Goal: Task Accomplishment & Management: Use online tool/utility

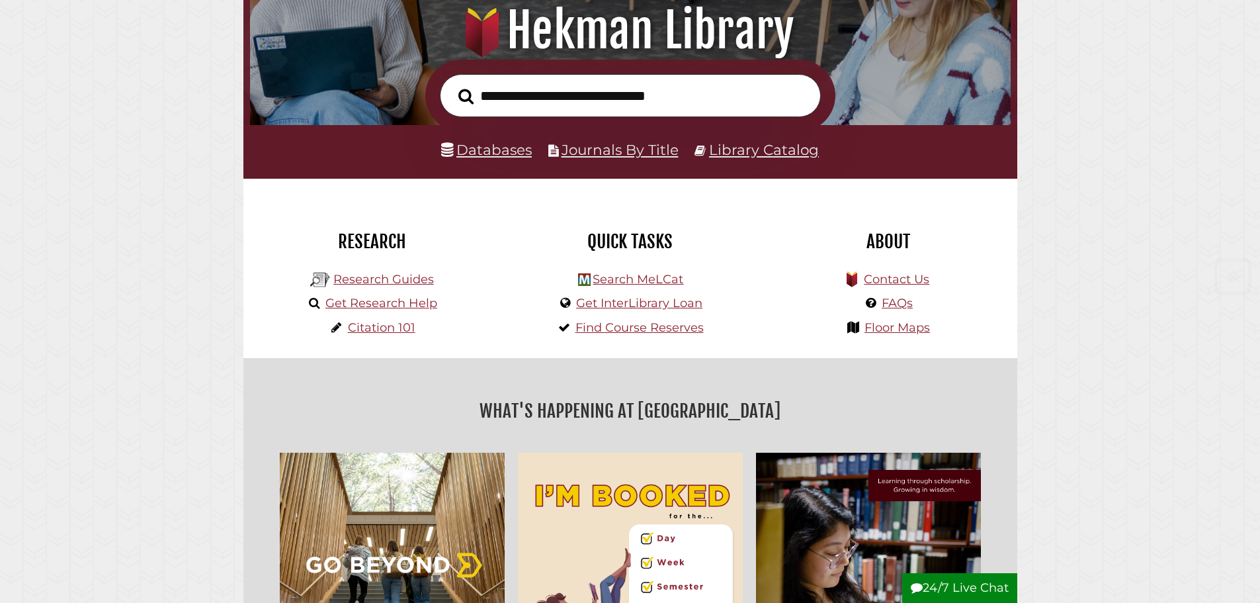
scroll to position [265, 0]
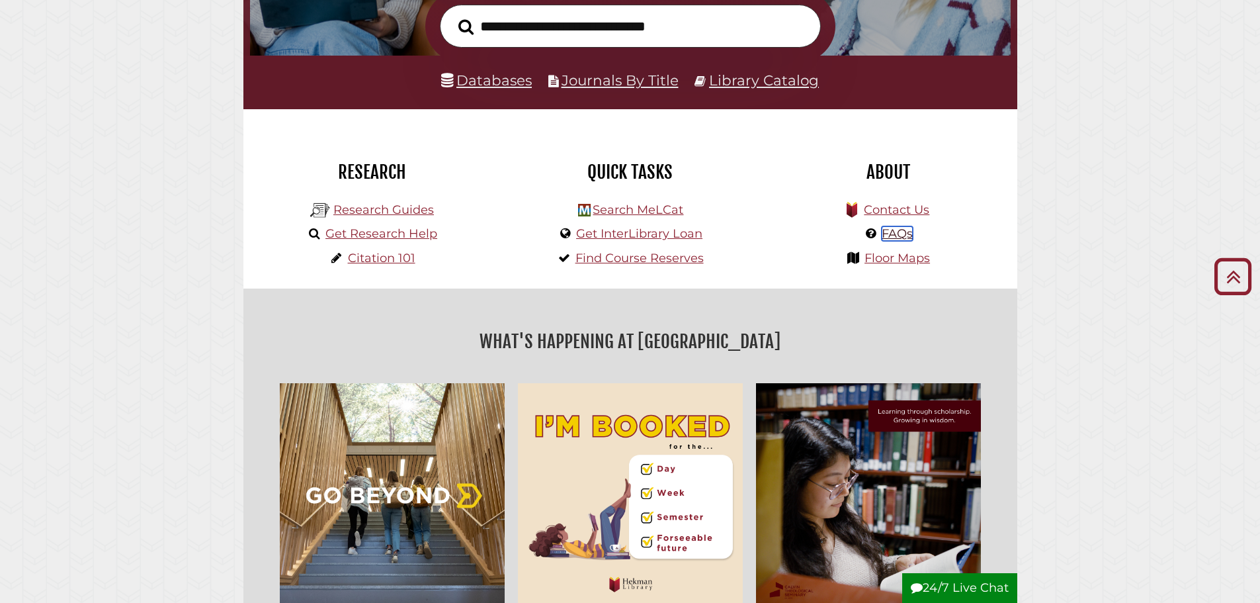
click at [907, 231] on link "FAQs" at bounding box center [897, 233] width 31 height 15
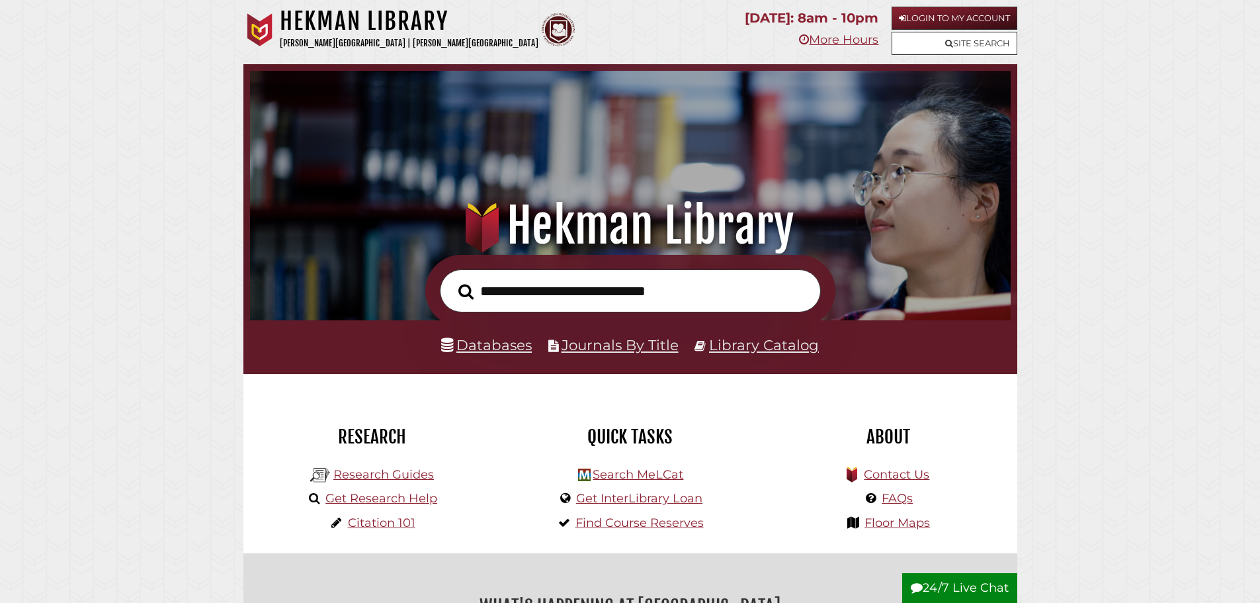
scroll to position [251, 754]
click at [546, 301] on input "text" at bounding box center [630, 290] width 381 height 43
paste input "**********"
type input "**********"
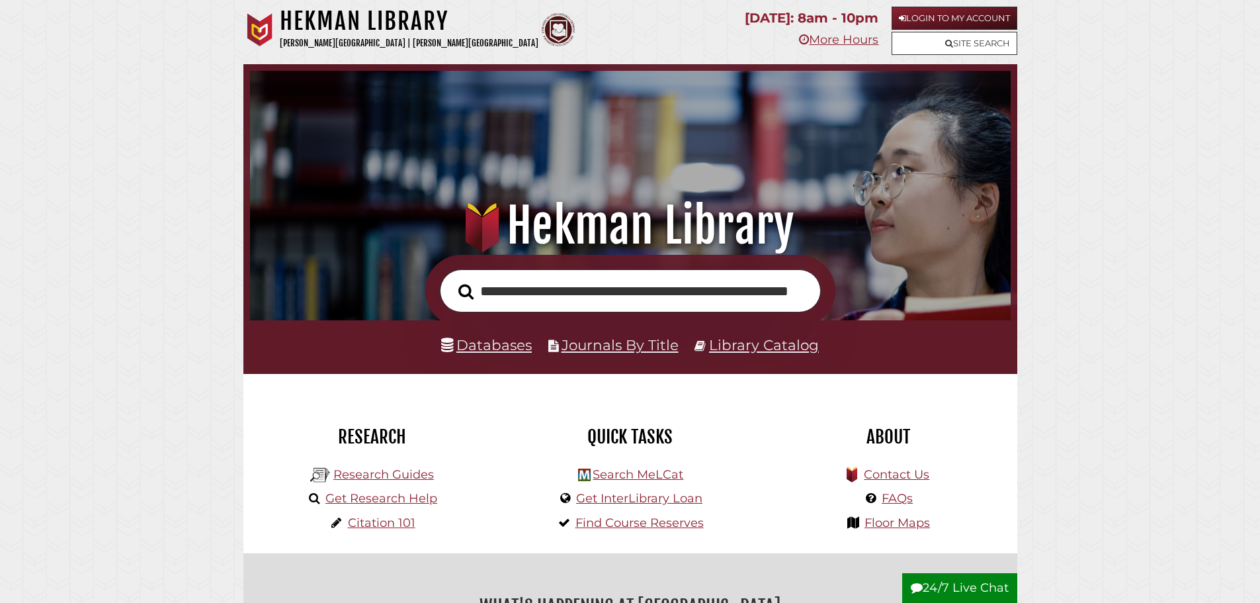
click at [452, 280] on button "Search" at bounding box center [466, 292] width 28 height 24
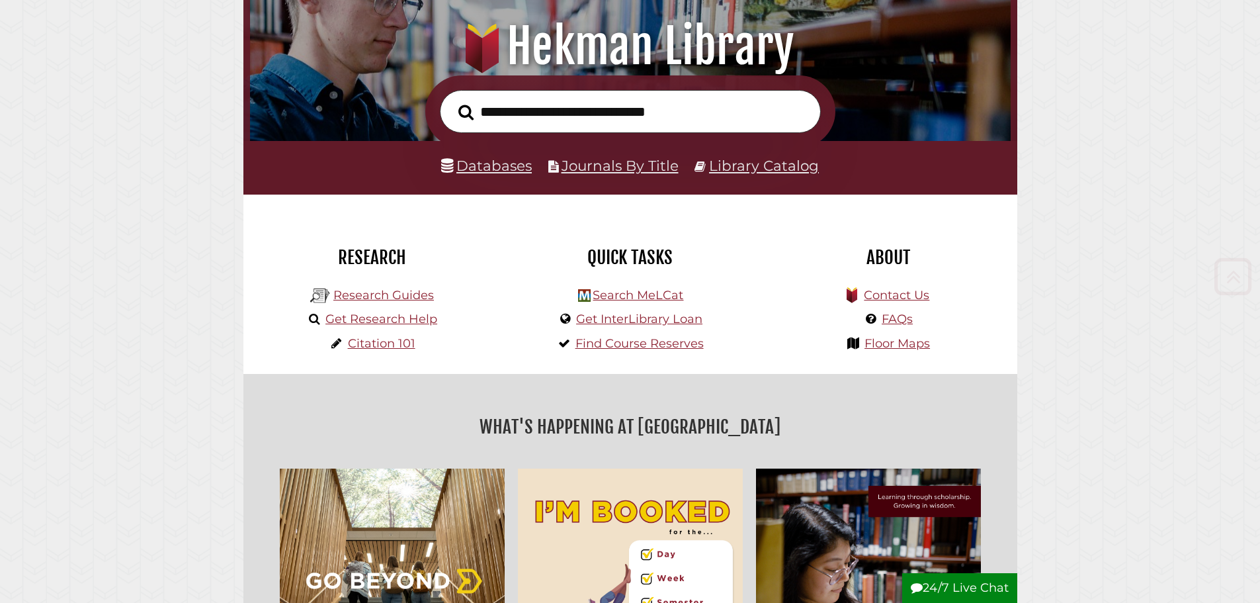
scroll to position [331, 0]
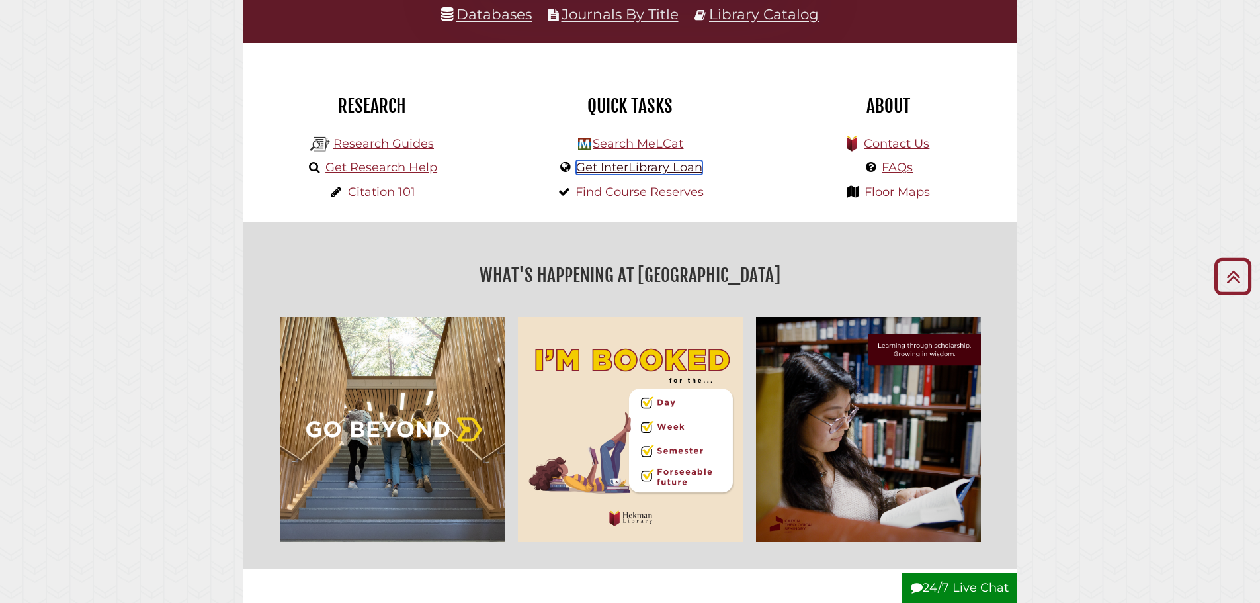
click at [653, 170] on link "Get InterLibrary Loan" at bounding box center [639, 167] width 126 height 15
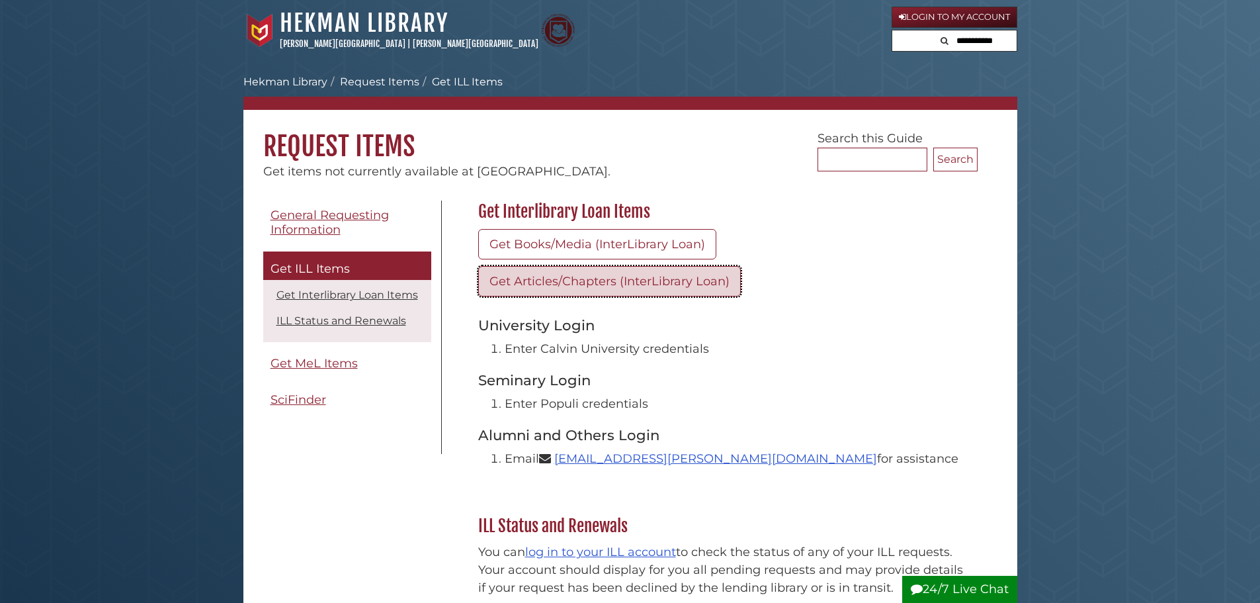
click at [597, 278] on link "Get Articles/Chapters (InterLibrary Loan)" at bounding box center [609, 281] width 263 height 30
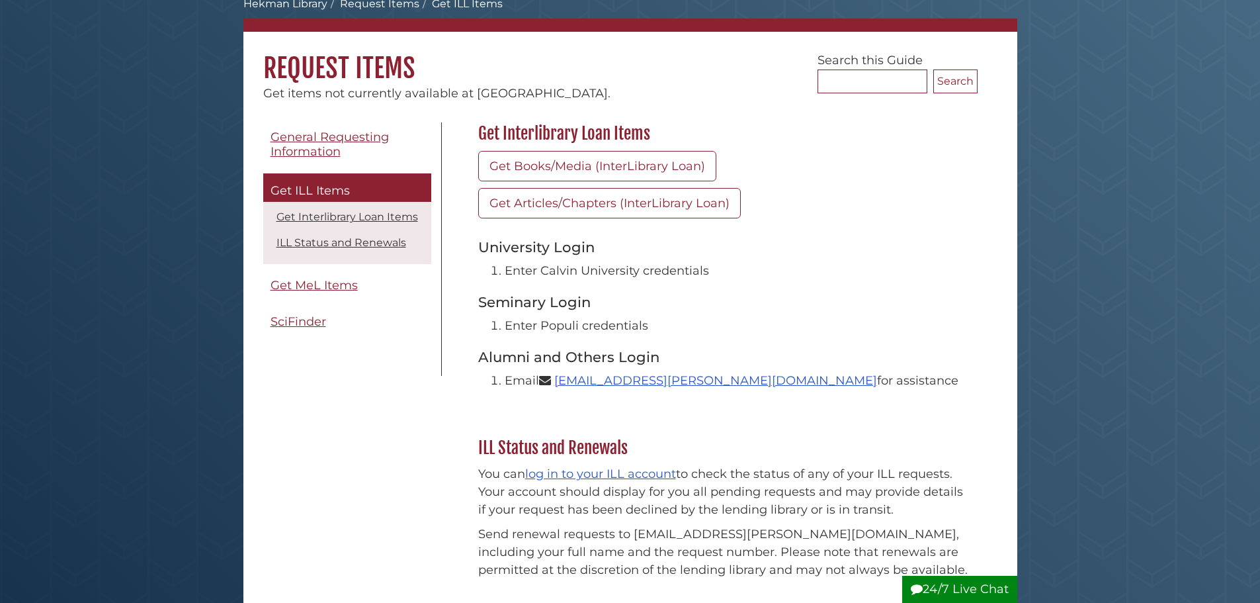
scroll to position [198, 0]
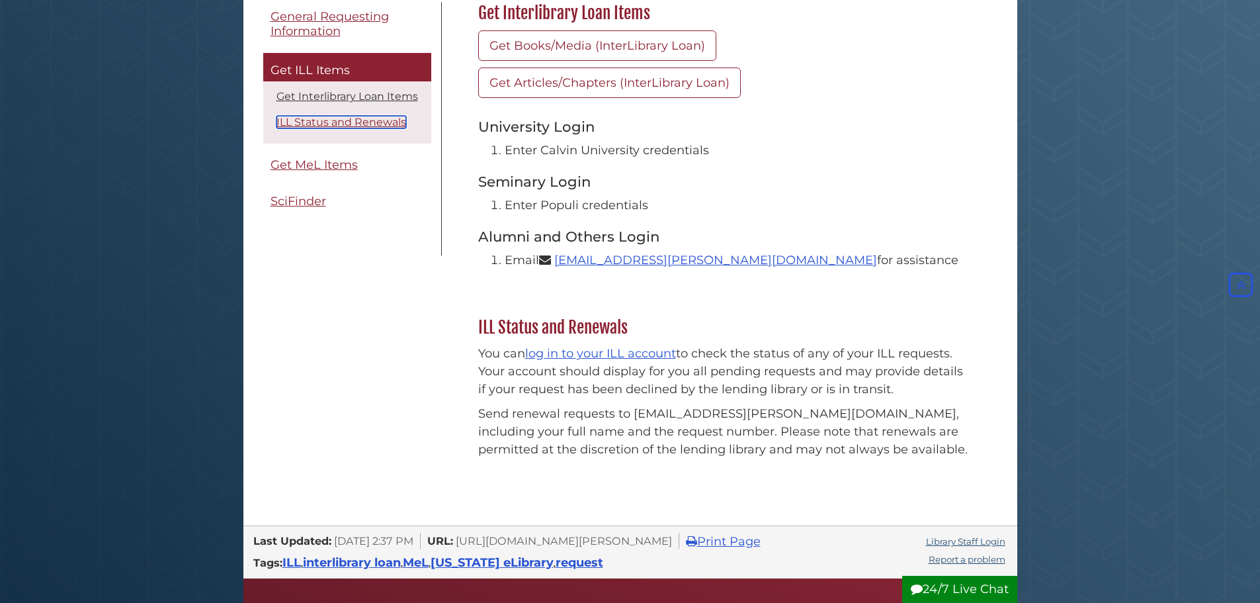
click at [335, 127] on link "ILL Status and Renewals" at bounding box center [341, 122] width 130 height 13
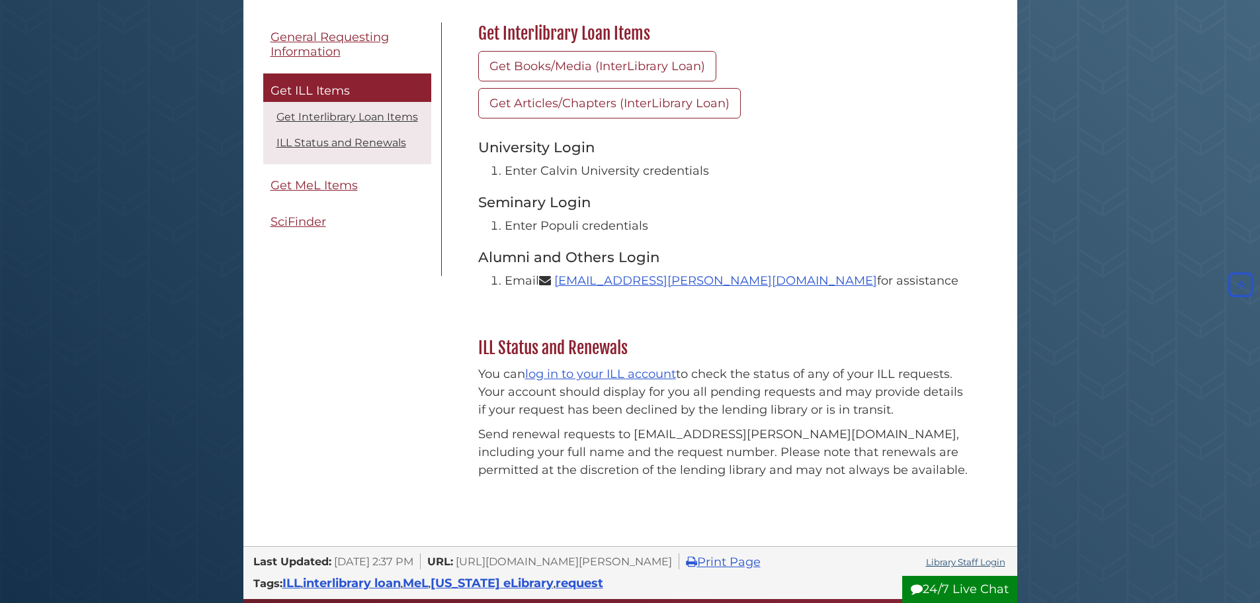
scroll to position [52, 0]
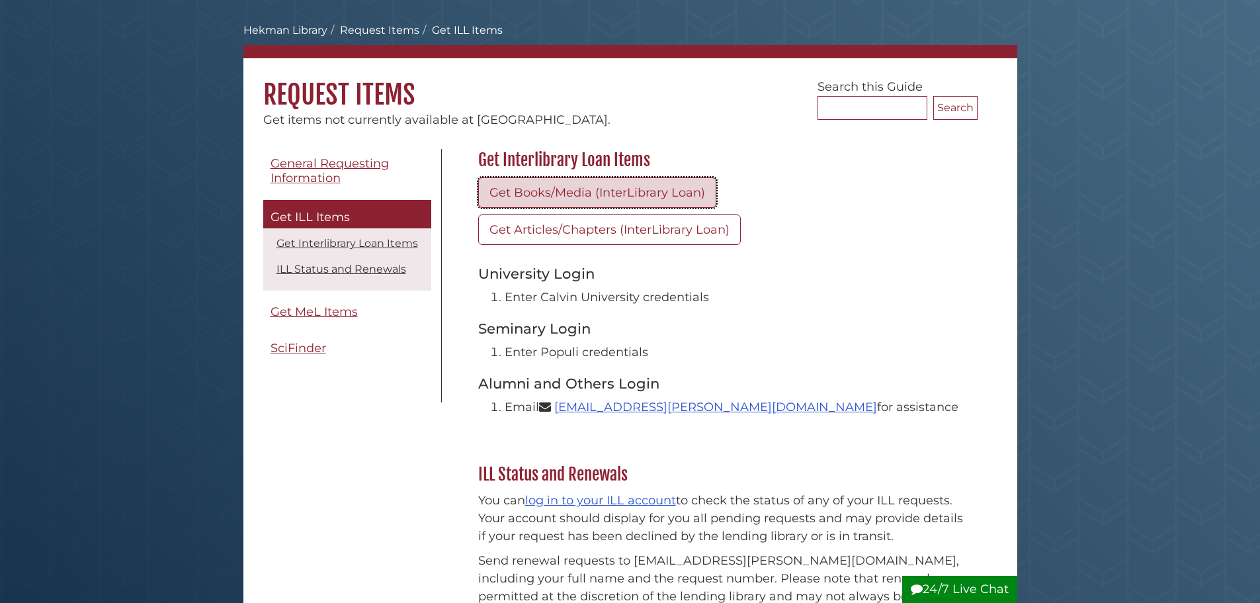
click at [586, 202] on link "Get Books/Media (InterLibrary Loan)" at bounding box center [597, 192] width 238 height 30
